Goal: Information Seeking & Learning: Learn about a topic

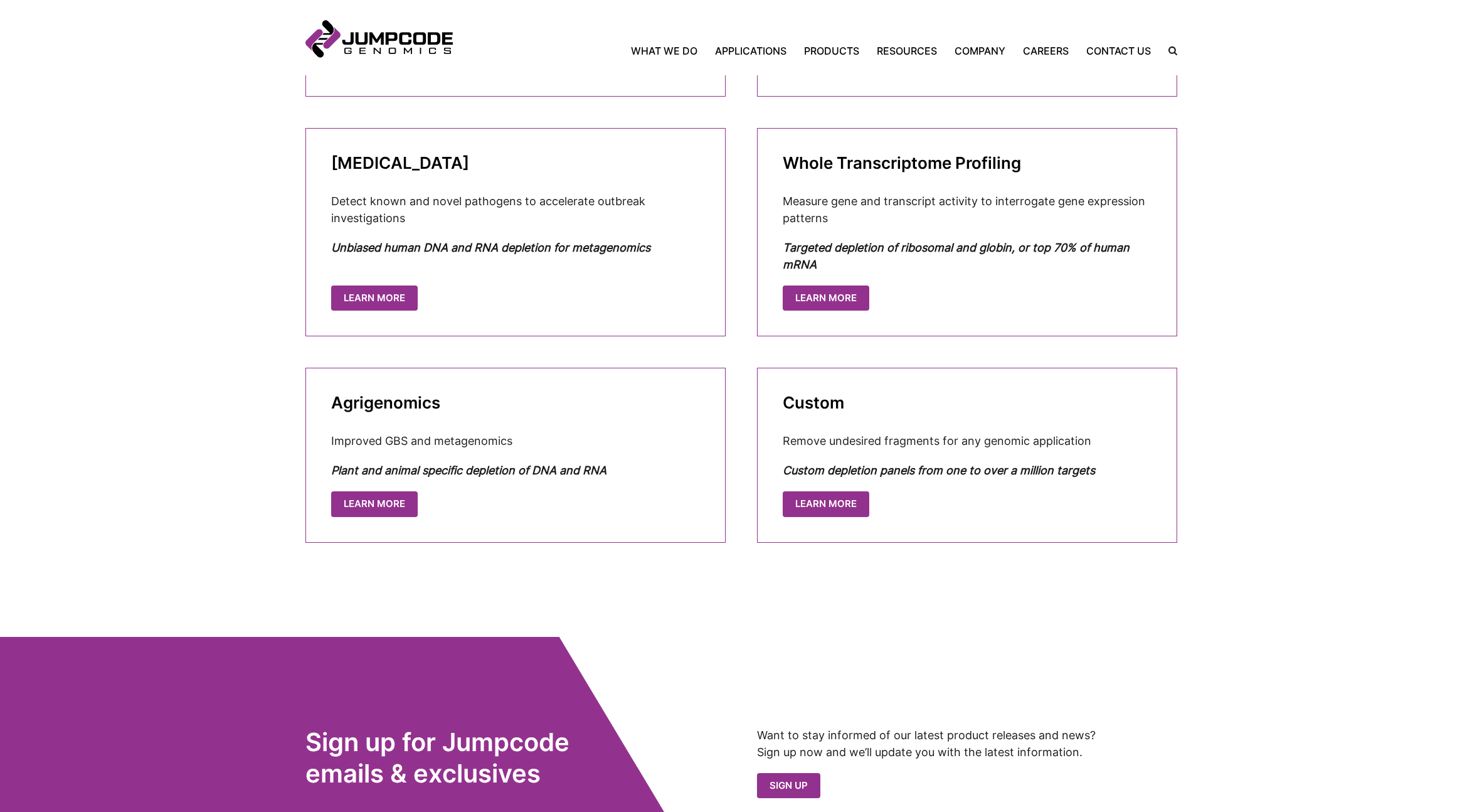
scroll to position [764, 0]
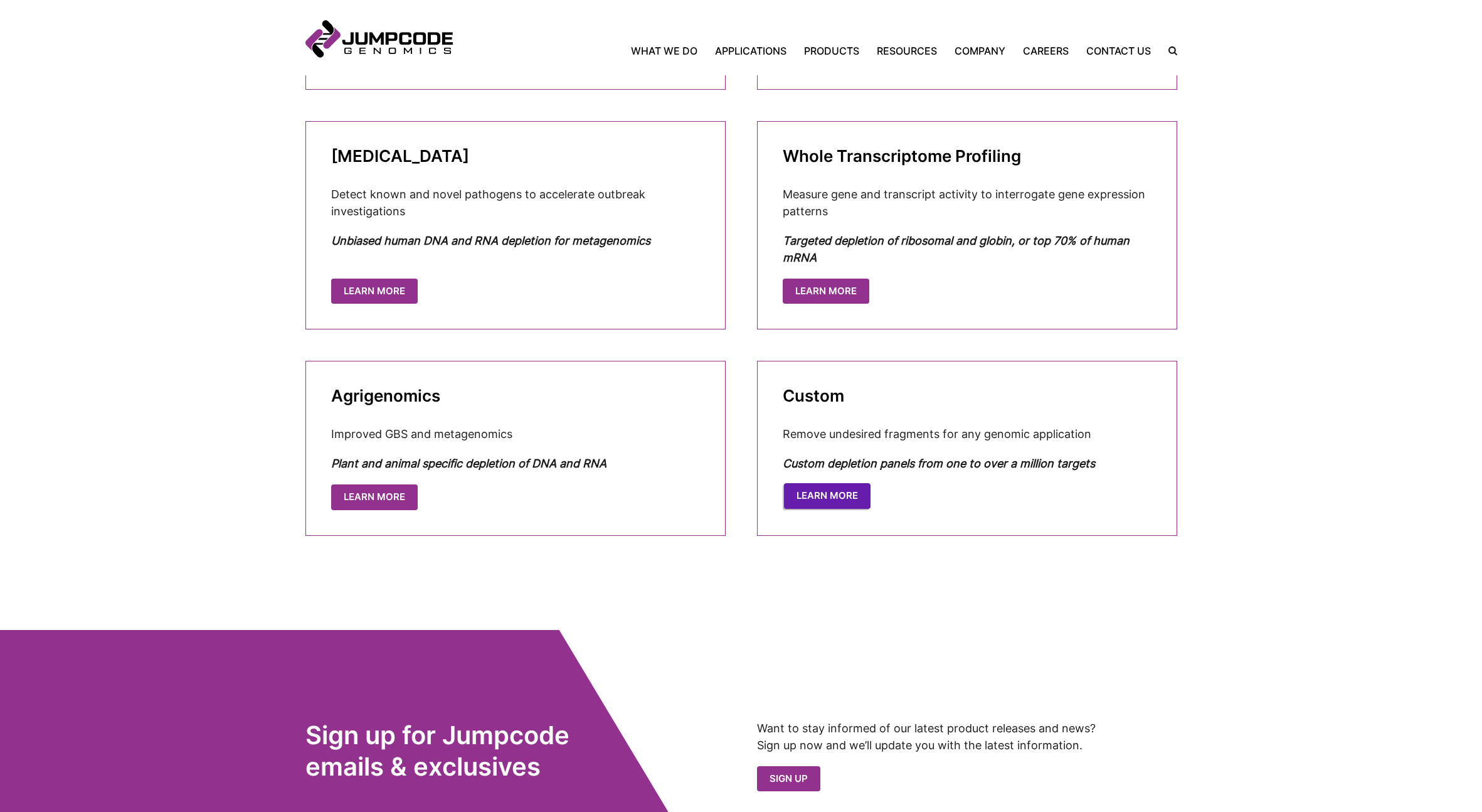
click at [835, 498] on link "LEARN MORE" at bounding box center [827, 496] width 87 height 26
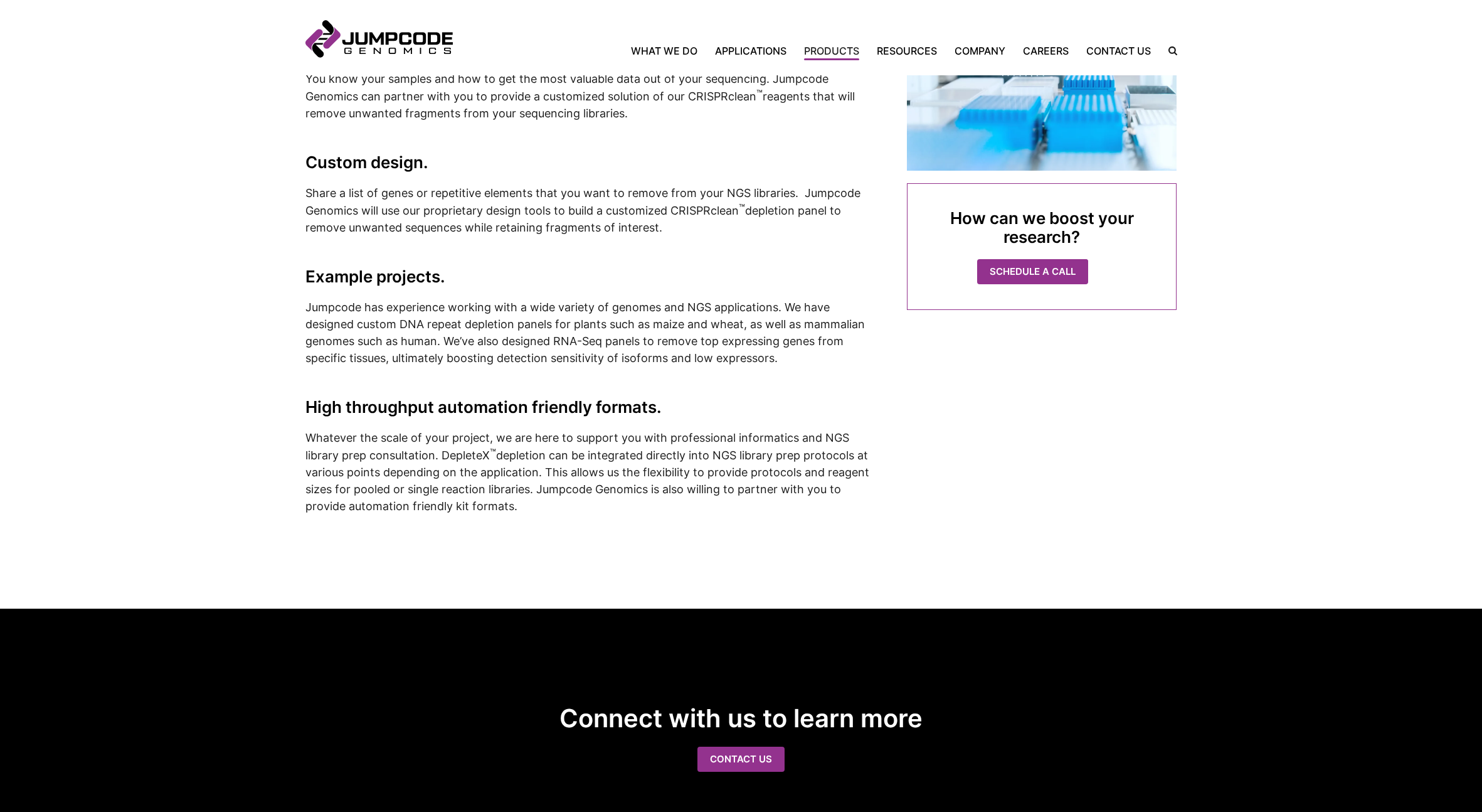
scroll to position [278, 0]
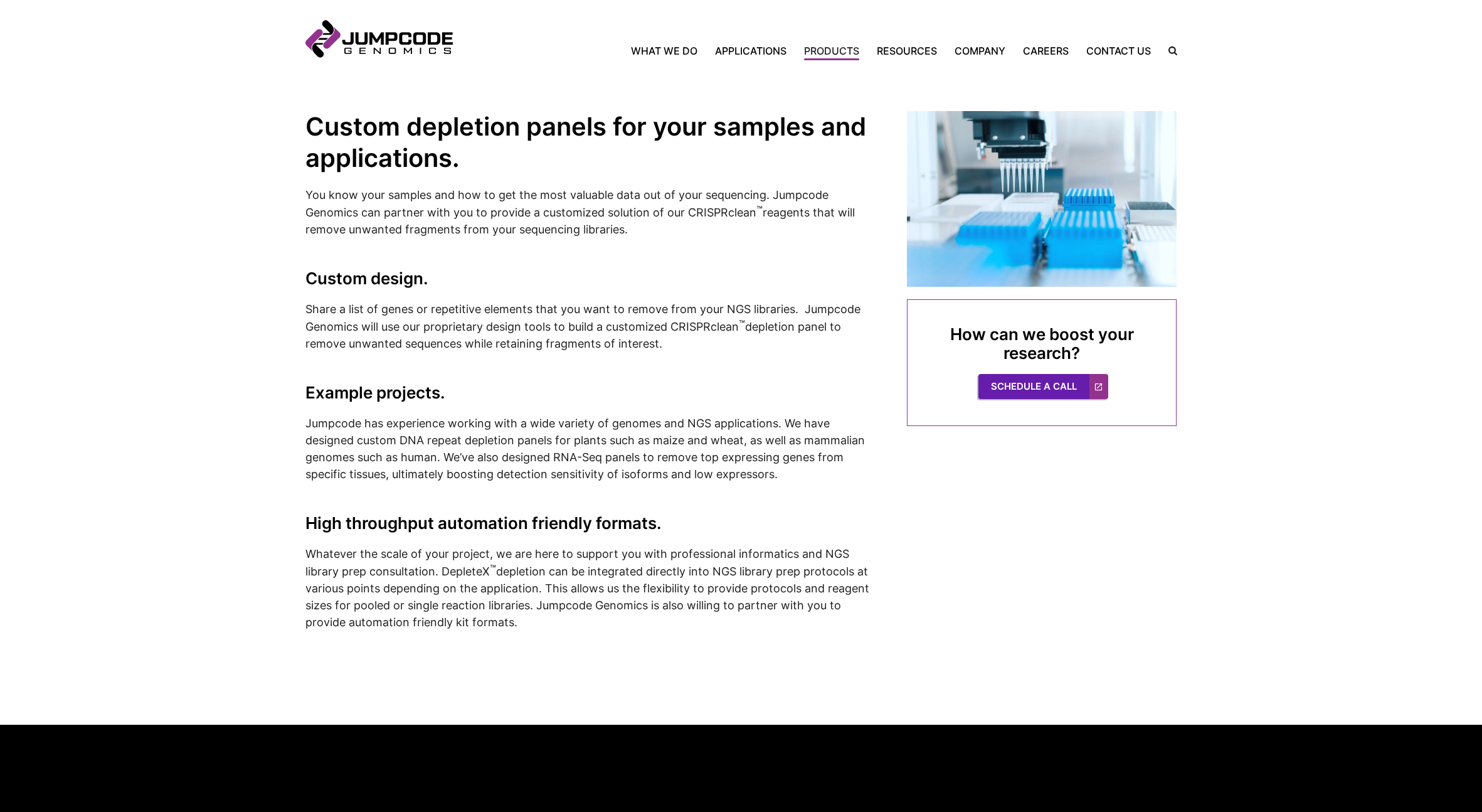
click at [1014, 385] on link "Schedule a Call" at bounding box center [1043, 386] width 130 height 25
click at [669, 50] on link "What We Do" at bounding box center [668, 50] width 76 height 15
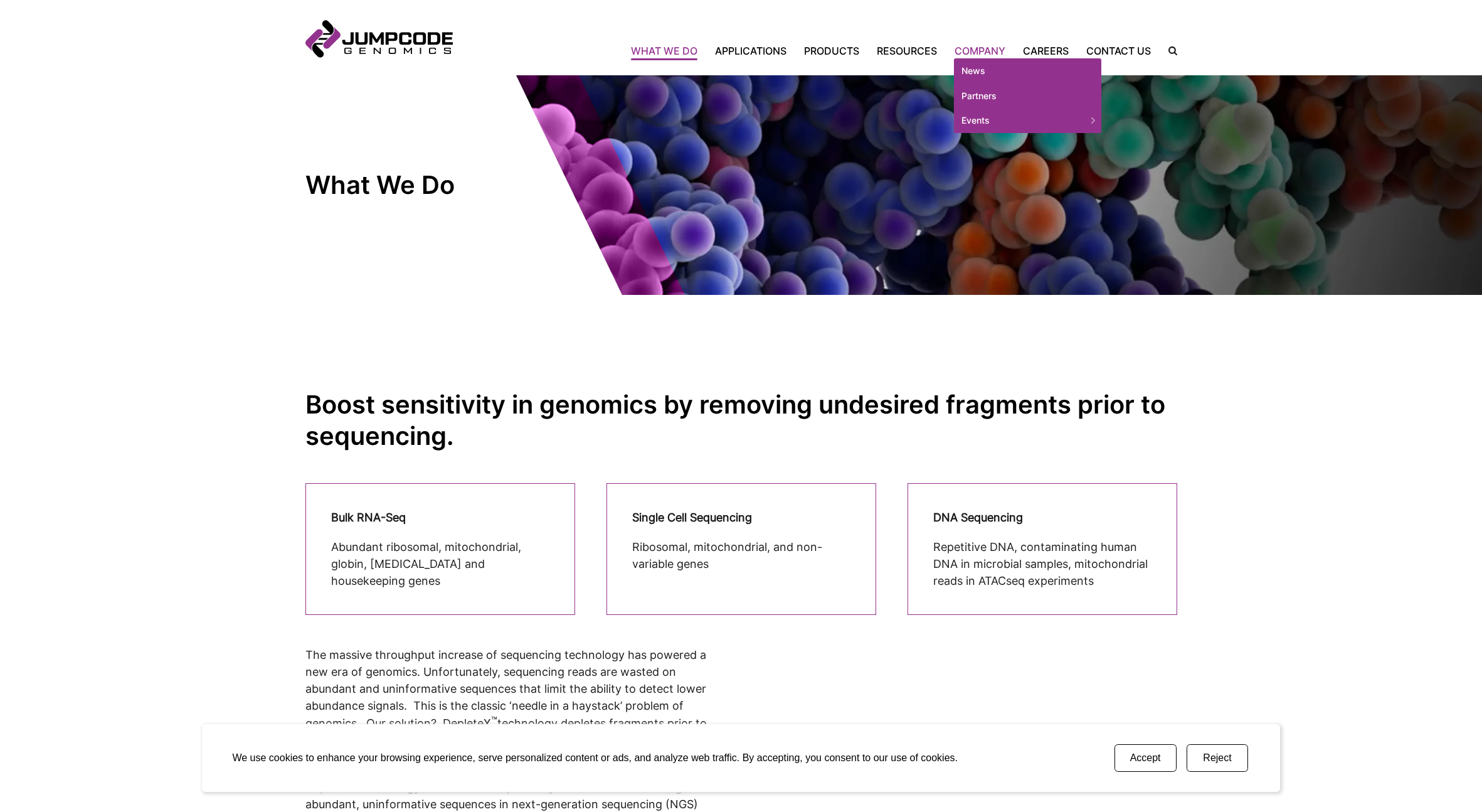
click at [978, 46] on link "Company" at bounding box center [980, 50] width 68 height 15
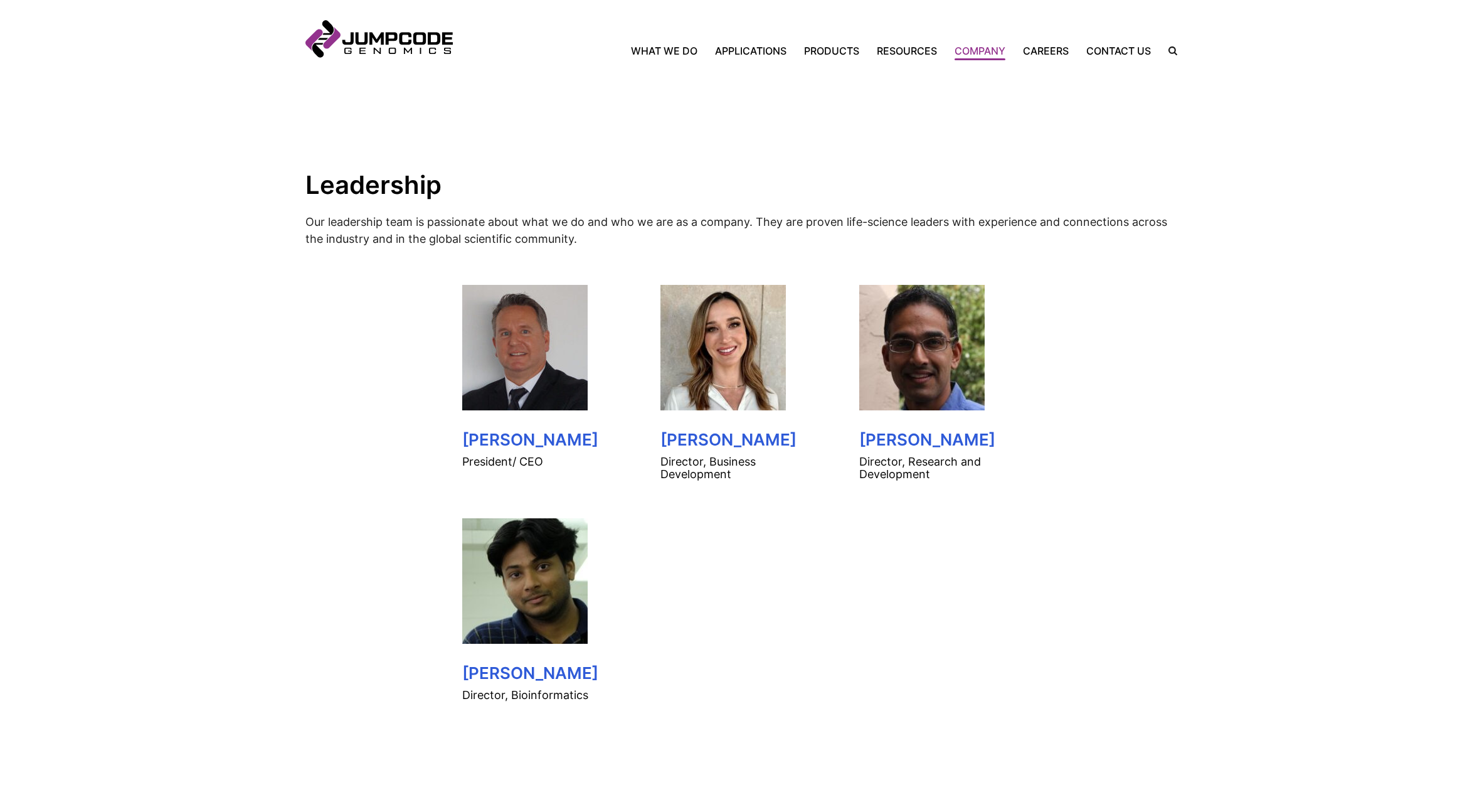
scroll to position [531, 0]
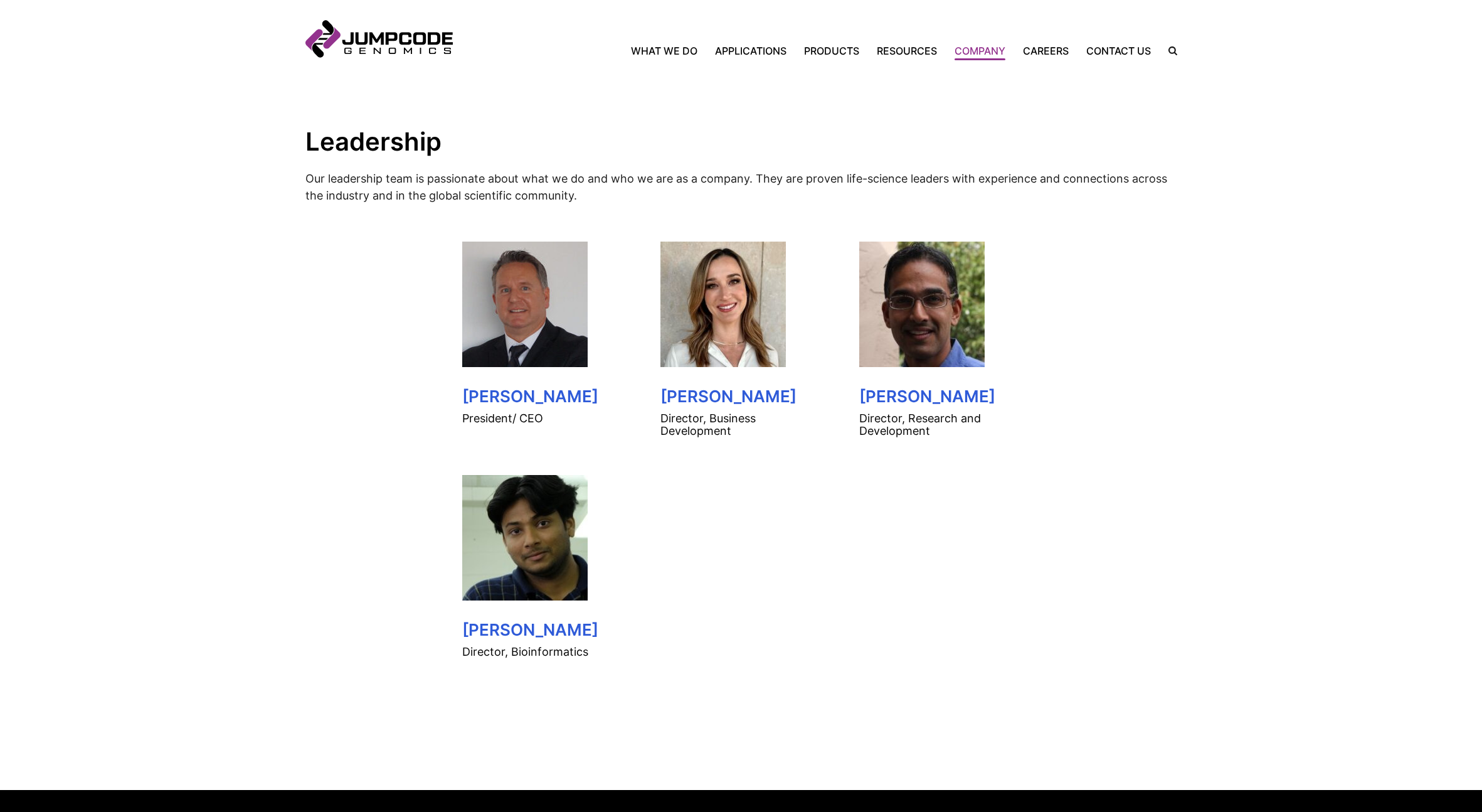
click at [725, 353] on img at bounding box center [723, 304] width 125 height 125
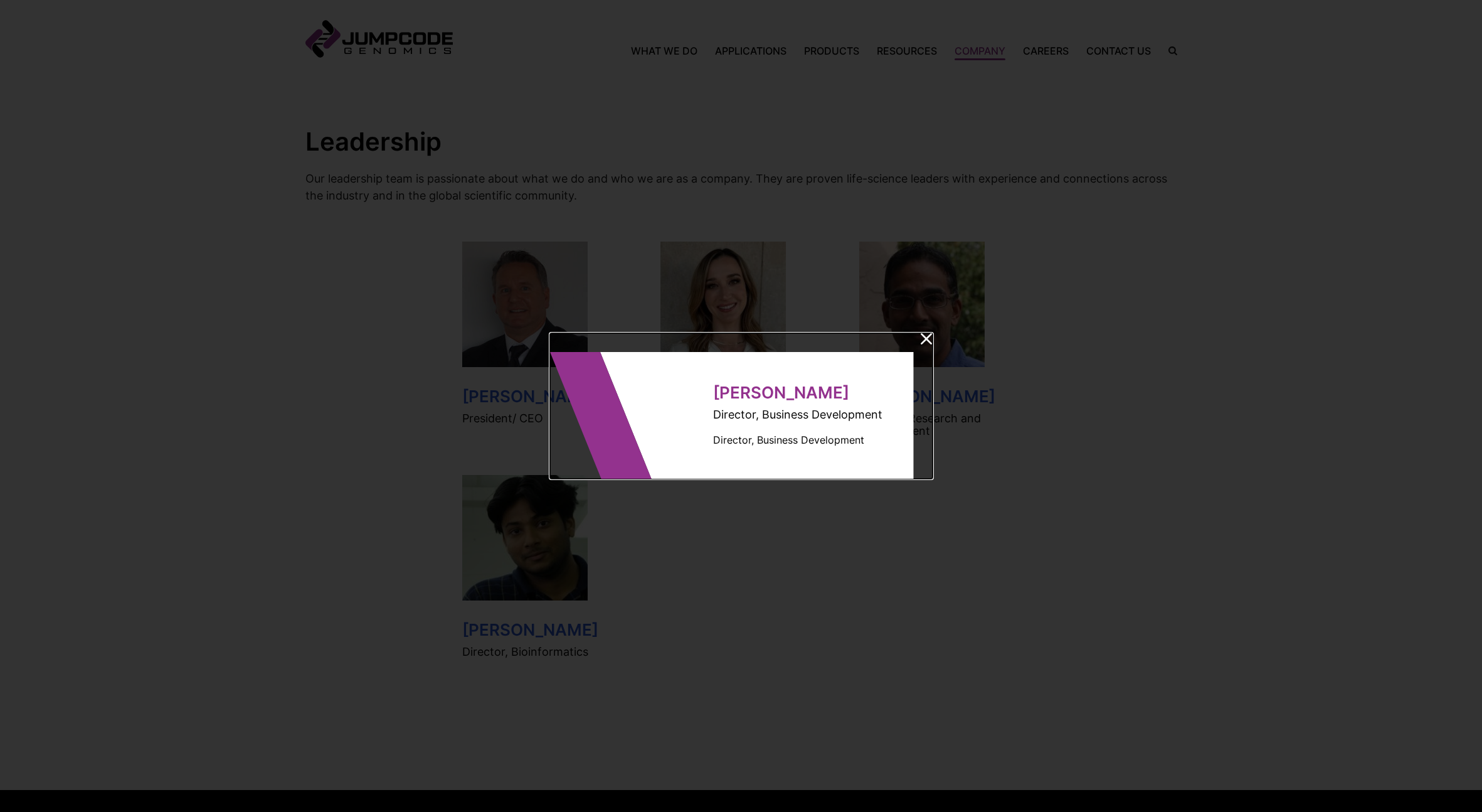
click at [795, 425] on dialog-wrap "Lee Lieberman Director, Business Development Director, Business Development" at bounding box center [782, 415] width 263 height 127
click at [931, 338] on icon at bounding box center [927, 339] width 12 height 11
